Goal: Find specific page/section: Find specific page/section

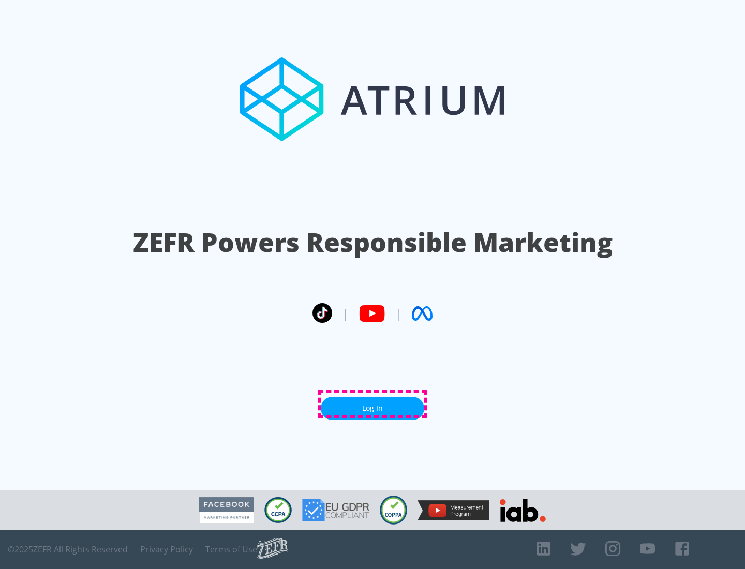
click at [373, 404] on link "Log In" at bounding box center [373, 408] width 104 height 23
